Goal: Check status

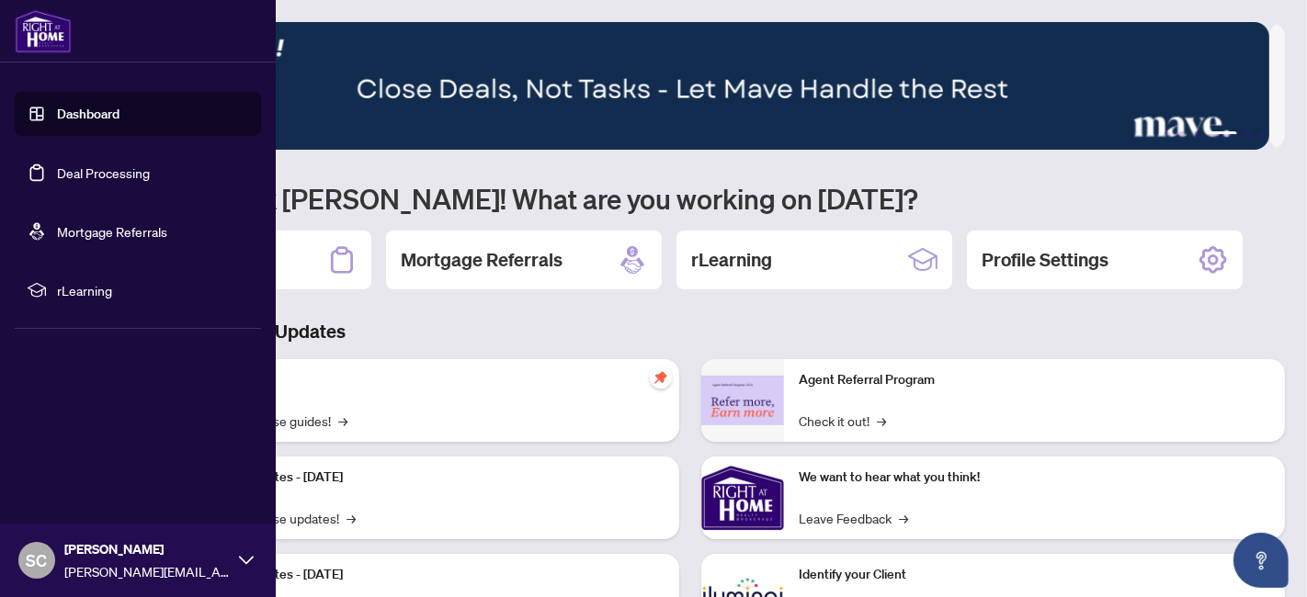
click at [57, 172] on link "Deal Processing" at bounding box center [103, 172] width 93 height 17
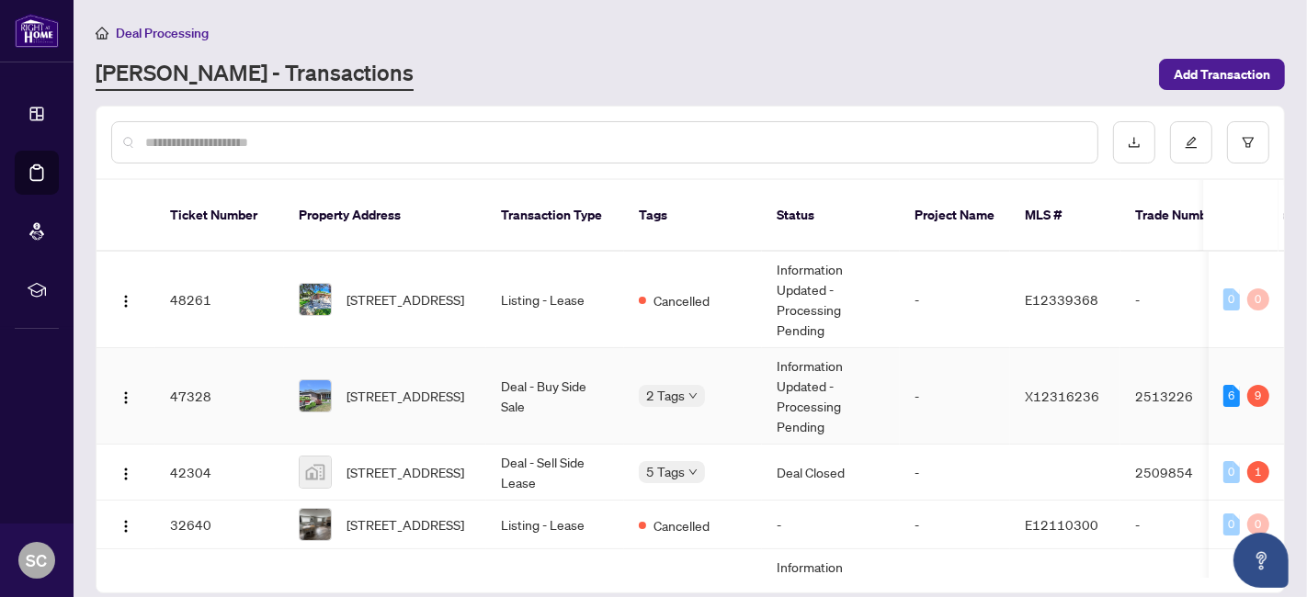
click at [892, 381] on td "Information Updated - Processing Pending" at bounding box center [831, 396] width 138 height 96
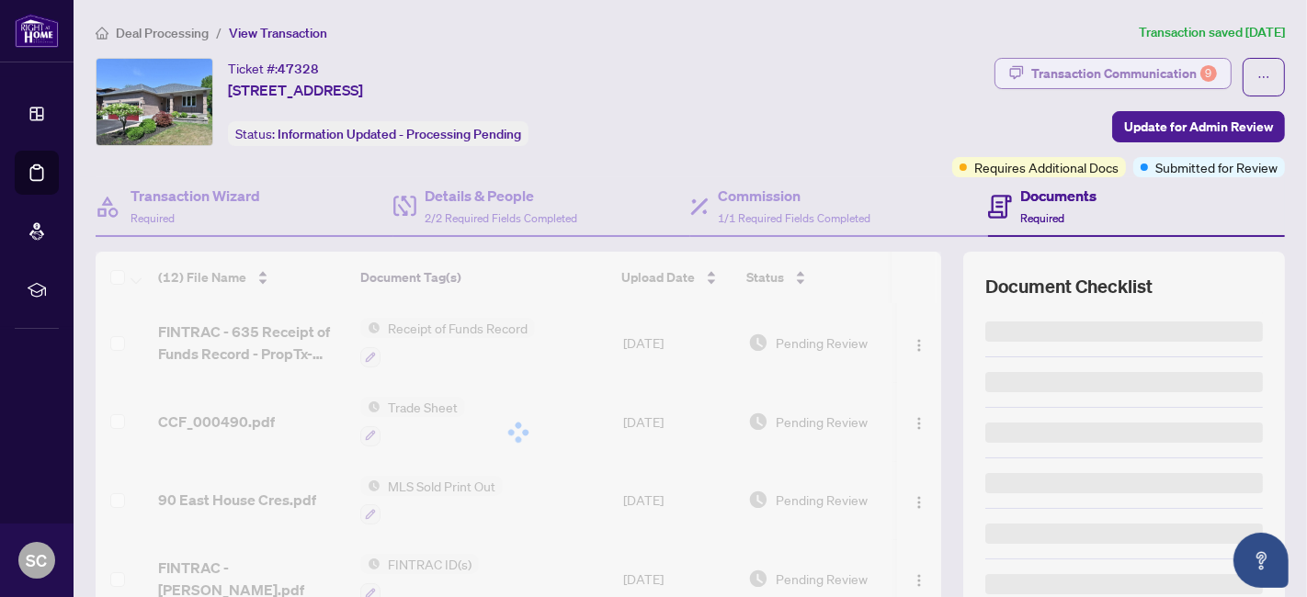
click at [1135, 69] on div "Transaction Communication 9" at bounding box center [1124, 73] width 186 height 29
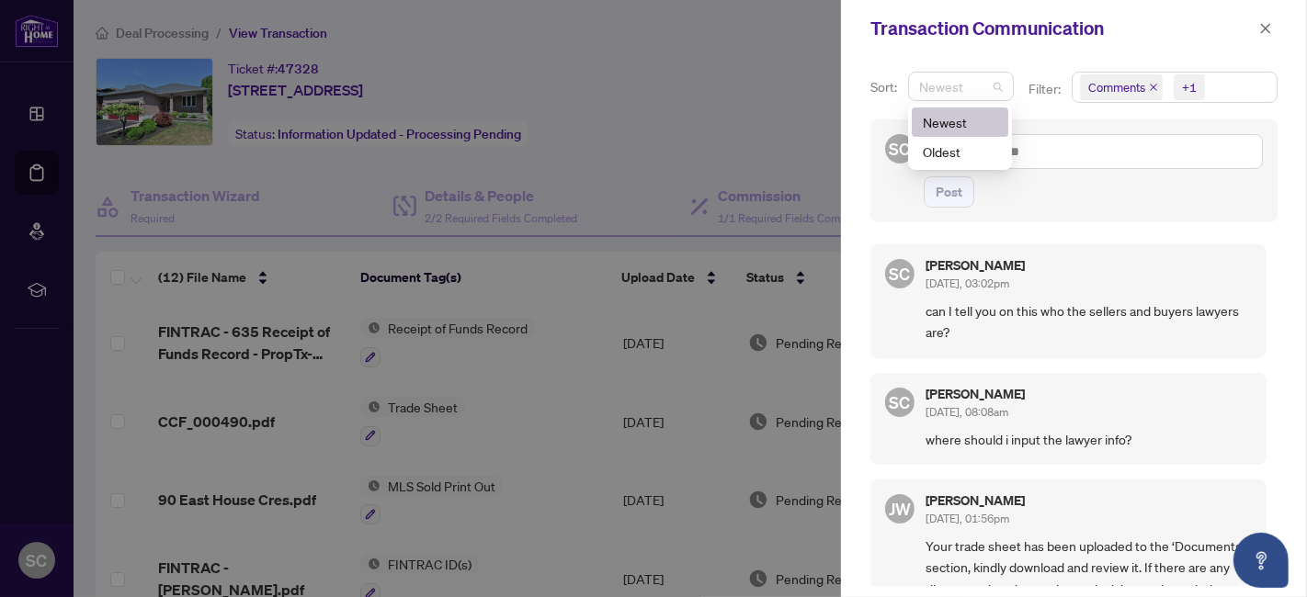
click at [992, 87] on span "Newest" at bounding box center [961, 87] width 84 height 28
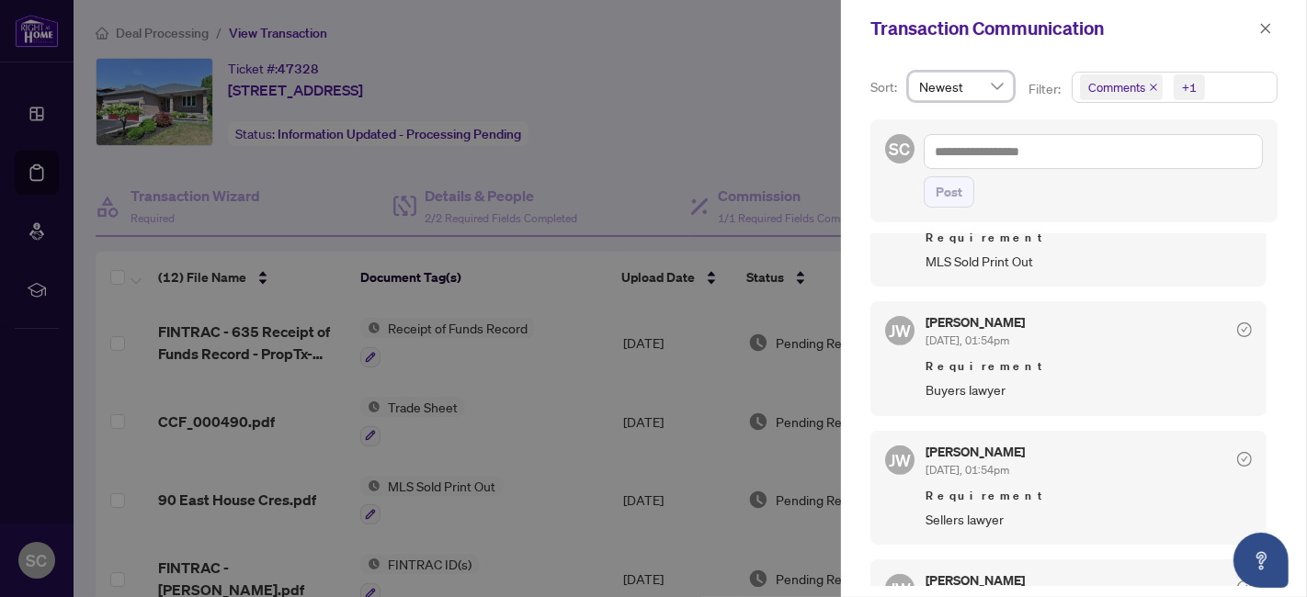
scroll to position [714, 0]
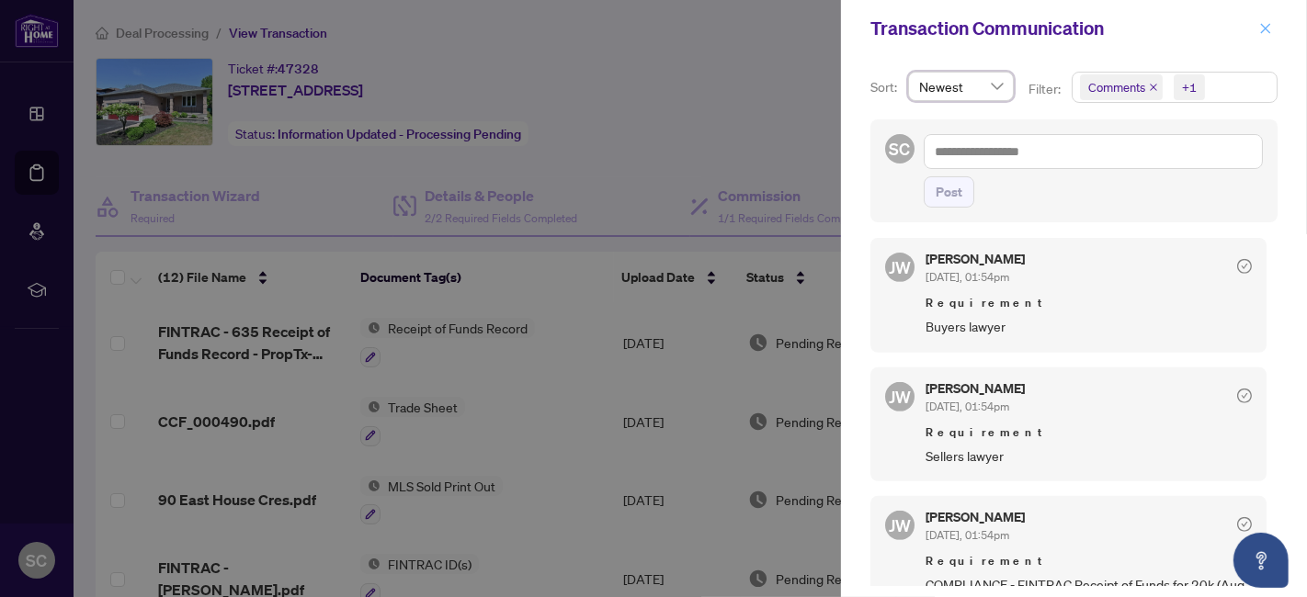
click at [1260, 28] on icon "close" at bounding box center [1265, 28] width 13 height 13
